Goal: Navigation & Orientation: Find specific page/section

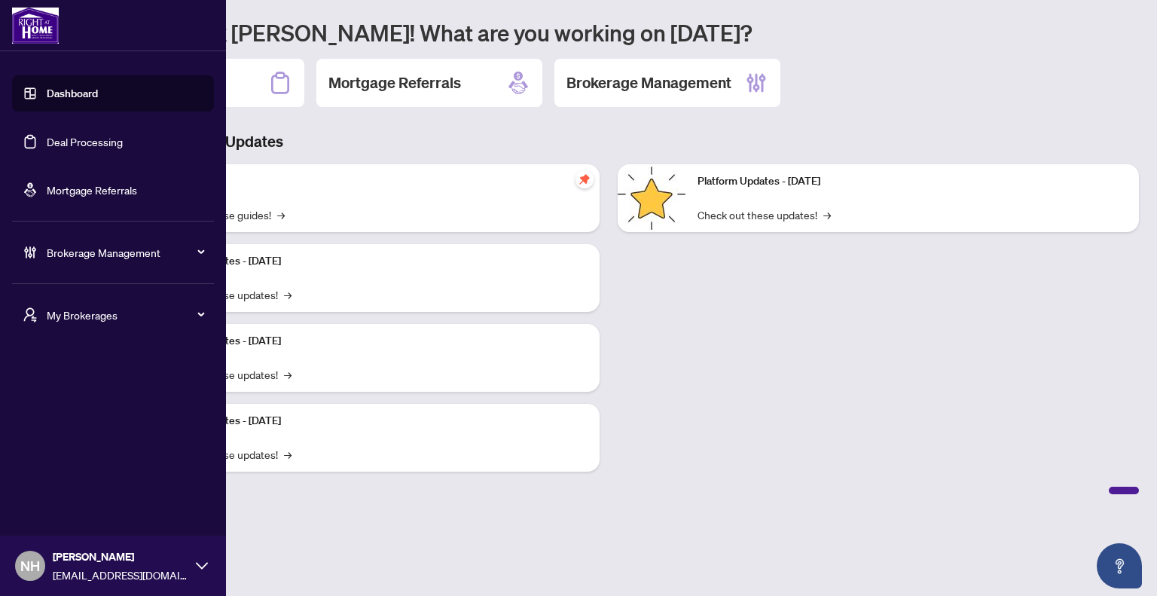
click at [120, 313] on span "My Brokerages" at bounding box center [125, 315] width 157 height 17
click at [103, 371] on span "[PERSON_NAME]" at bounding box center [118, 375] width 172 height 17
